Goal: Task Accomplishment & Management: Use online tool/utility

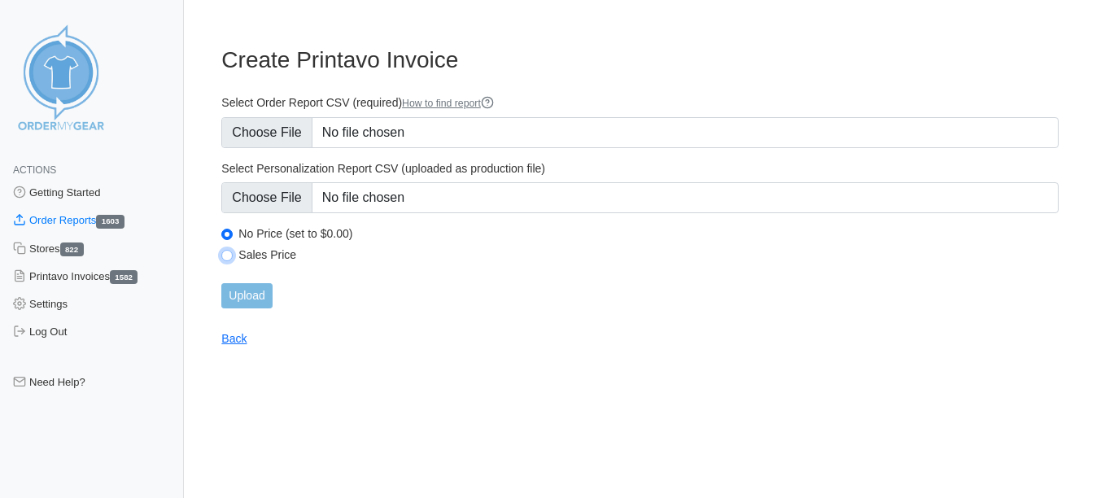
click at [224, 252] on input "Sales Price" at bounding box center [226, 255] width 11 height 11
radio input "true"
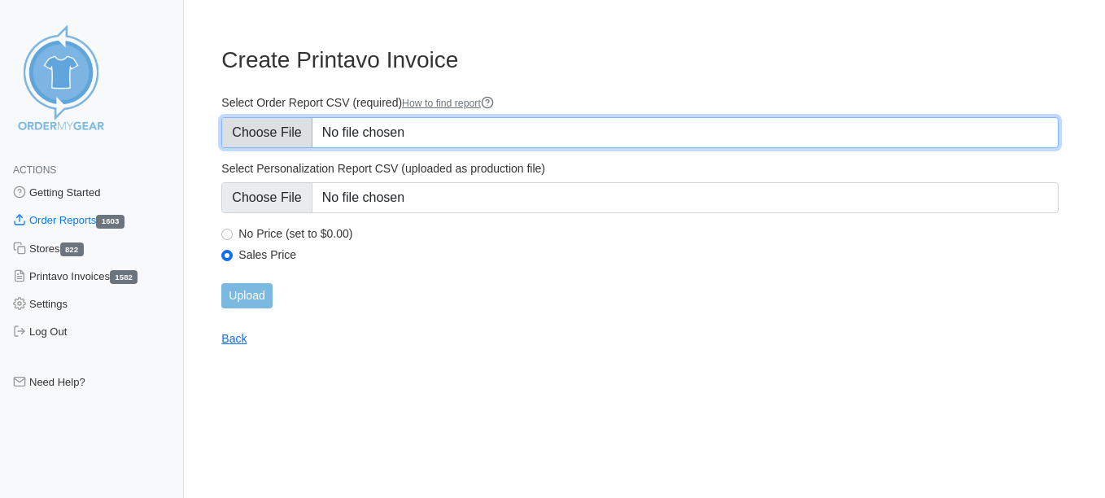
click at [256, 140] on input "Select Order Report CSV (required) How to find report" at bounding box center [640, 132] width 838 height 31
type input "C:\fakepath\DMZX9_order_report (13)octoberush.csv"
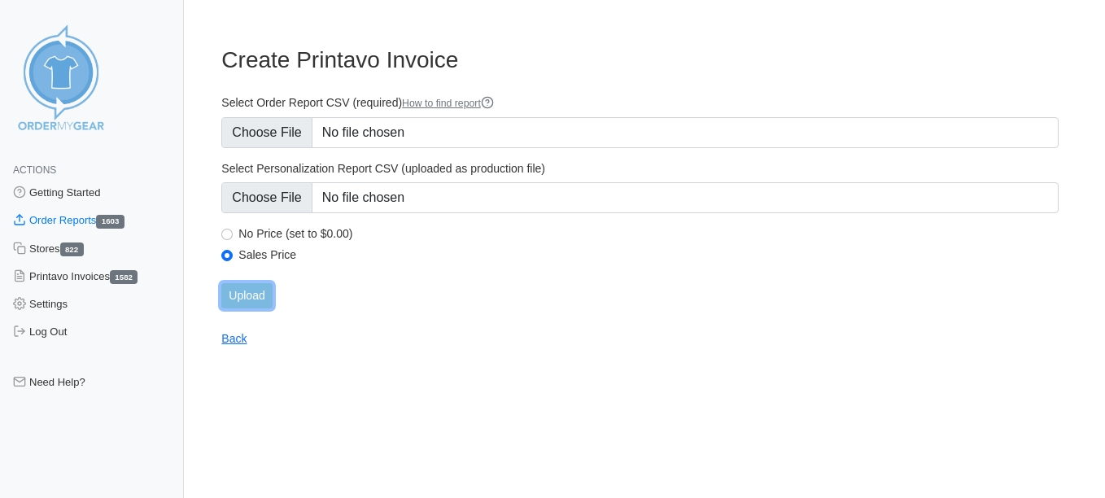
click at [236, 294] on input "Upload" at bounding box center [246, 295] width 50 height 25
